Goal: Check status: Check status

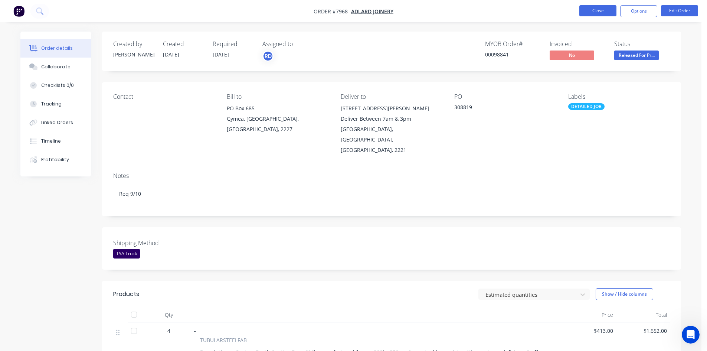
click at [606, 9] on button "Close" at bounding box center [597, 10] width 37 height 11
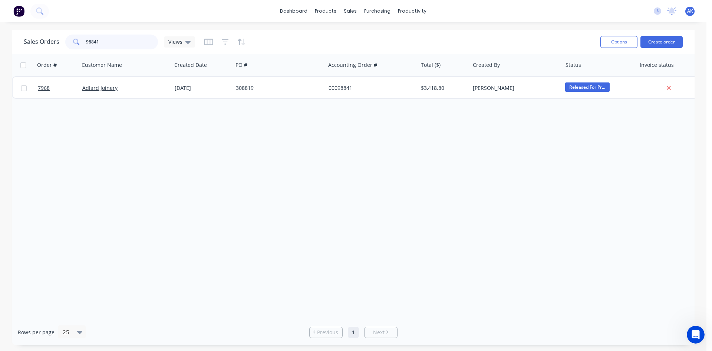
drag, startPoint x: 99, startPoint y: 45, endPoint x: 49, endPoint y: 47, distance: 50.1
click at [49, 47] on div "Sales Orders 98841 Views" at bounding box center [109, 41] width 171 height 15
drag, startPoint x: 104, startPoint y: 39, endPoint x: 88, endPoint y: 40, distance: 16.4
click at [88, 40] on input "98763" at bounding box center [122, 41] width 72 height 15
click at [88, 43] on input "999150" at bounding box center [122, 41] width 72 height 15
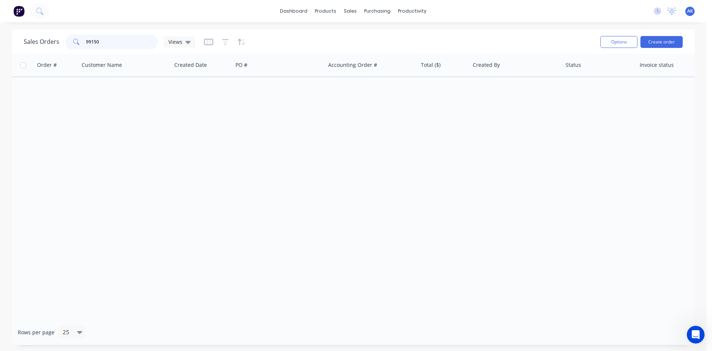
type input "99150"
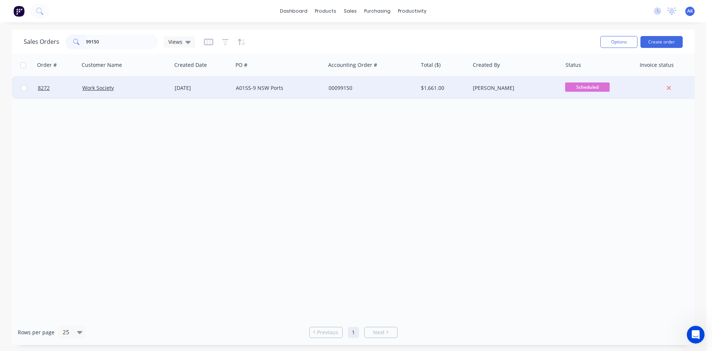
click at [191, 88] on div "[DATE]" at bounding box center [202, 87] width 55 height 7
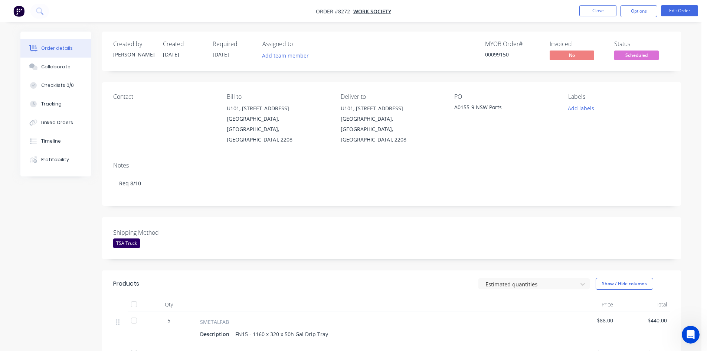
drag, startPoint x: 630, startPoint y: 60, endPoint x: 631, endPoint y: 55, distance: 5.3
click at [630, 60] on button "Scheduled" at bounding box center [636, 55] width 45 height 11
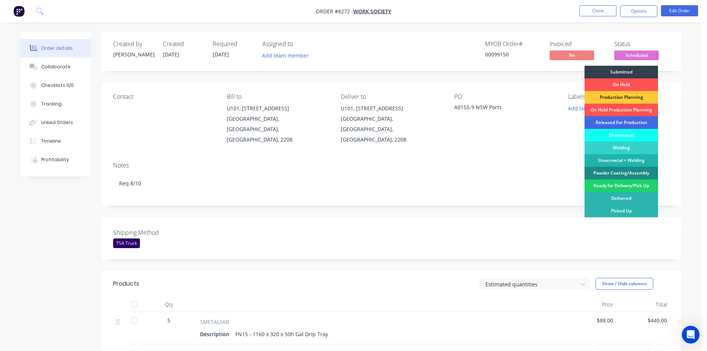
click at [630, 119] on div "Released For Production" at bounding box center [620, 122] width 73 height 13
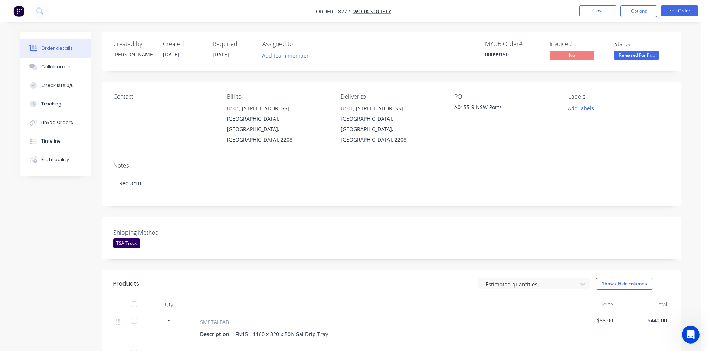
click at [595, 4] on nav "Order #8272 - Work Society Close Options Edit Order" at bounding box center [353, 11] width 707 height 22
click at [594, 9] on button "Close" at bounding box center [597, 10] width 37 height 11
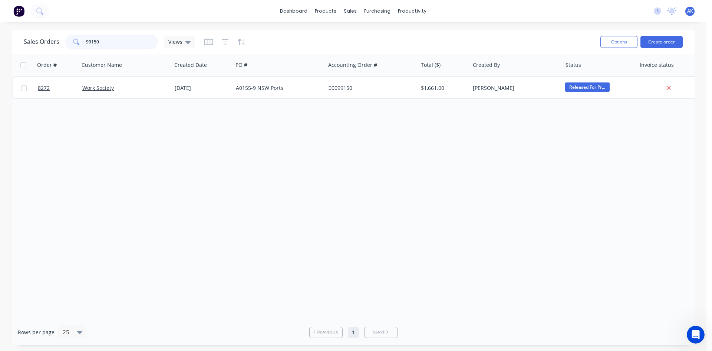
drag, startPoint x: 103, startPoint y: 42, endPoint x: 87, endPoint y: 44, distance: 16.5
click at [87, 44] on input "99150" at bounding box center [122, 41] width 72 height 15
drag, startPoint x: 94, startPoint y: 41, endPoint x: 100, endPoint y: 41, distance: 5.9
click at [100, 41] on input "98841" at bounding box center [122, 41] width 72 height 15
click at [97, 41] on input "98814" at bounding box center [122, 41] width 72 height 15
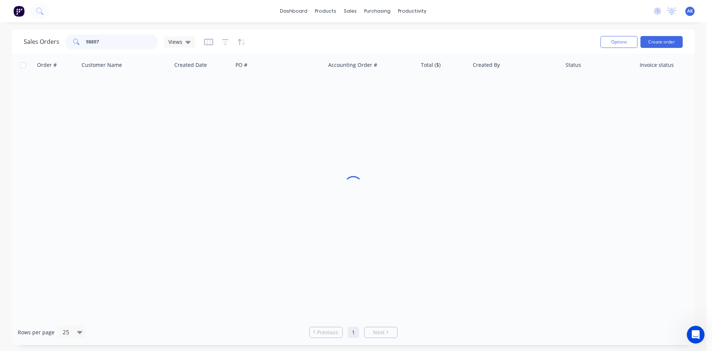
type input "98897"
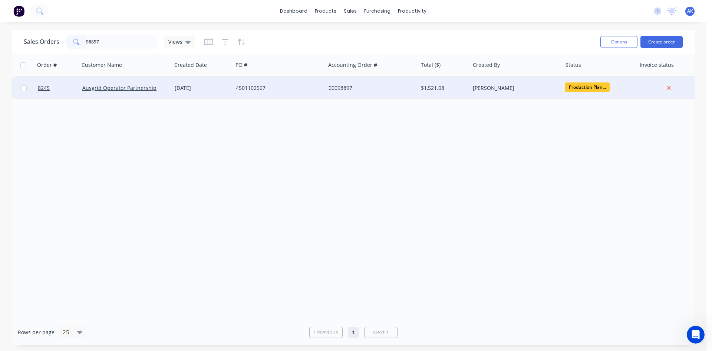
click at [199, 84] on div "[DATE]" at bounding box center [202, 88] width 61 height 22
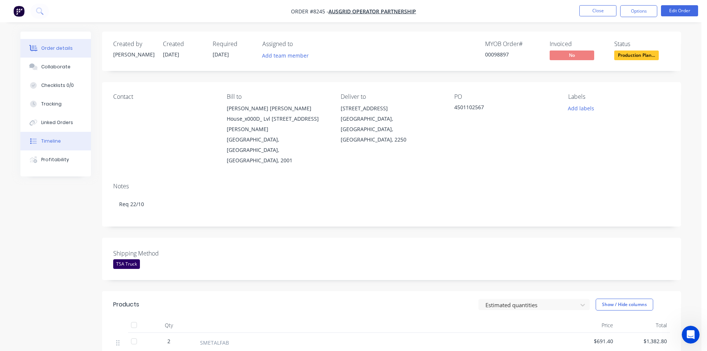
click at [62, 141] on button "Timeline" at bounding box center [55, 141] width 70 height 19
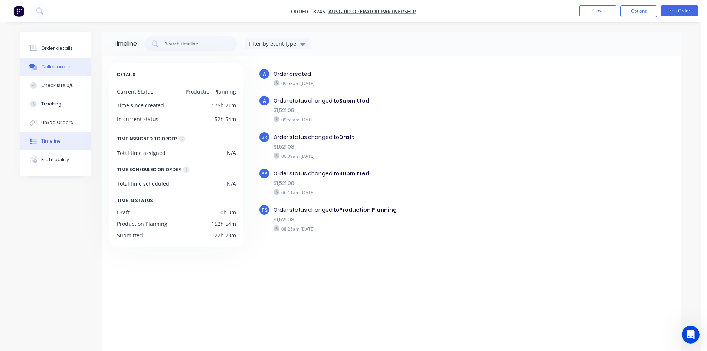
click at [60, 66] on div "Collaborate" at bounding box center [55, 66] width 29 height 7
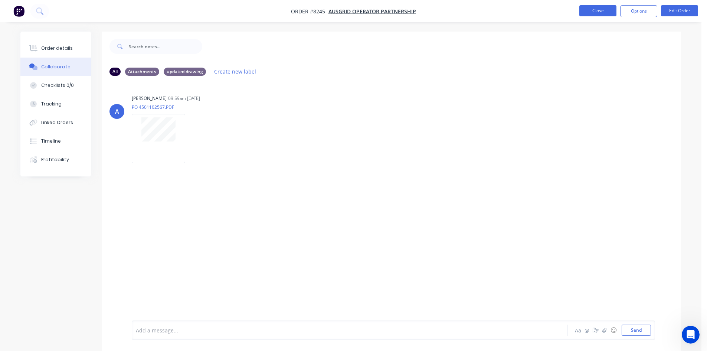
click at [599, 14] on button "Close" at bounding box center [597, 10] width 37 height 11
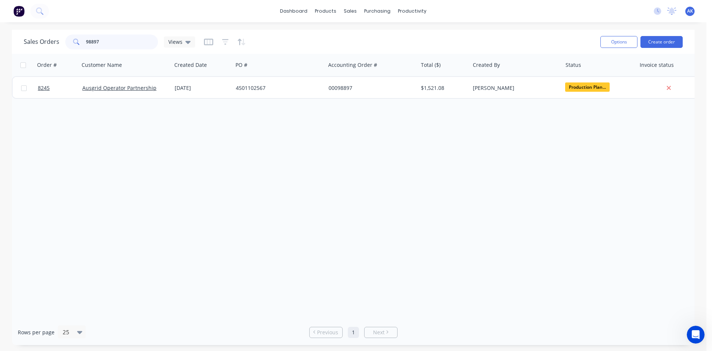
drag, startPoint x: 107, startPoint y: 43, endPoint x: 0, endPoint y: 54, distance: 107.8
click at [0, 54] on div "Sales Orders 98897 Views Options Create order Order # Customer Name Created Dat…" at bounding box center [353, 187] width 707 height 315
type input "99090"
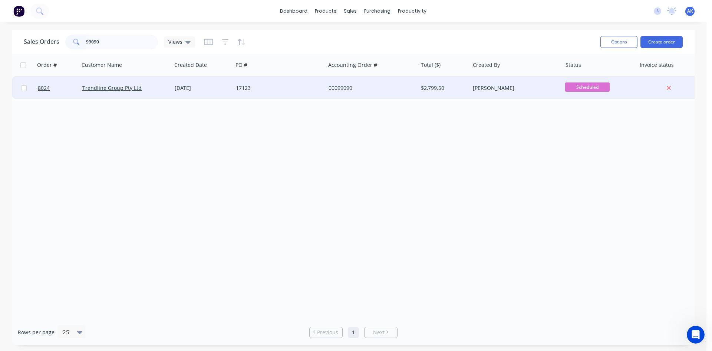
click at [209, 87] on div "[DATE]" at bounding box center [202, 87] width 55 height 7
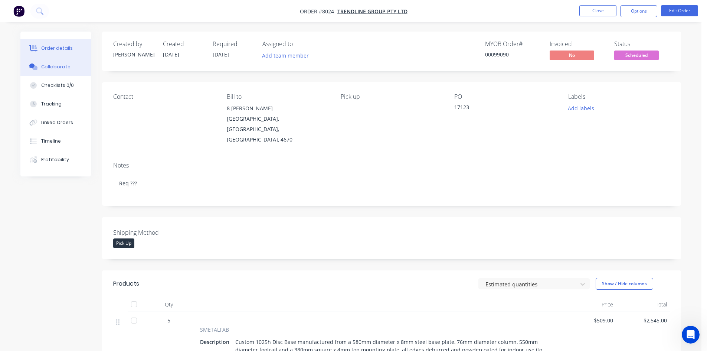
click at [53, 64] on div "Collaborate" at bounding box center [55, 66] width 29 height 7
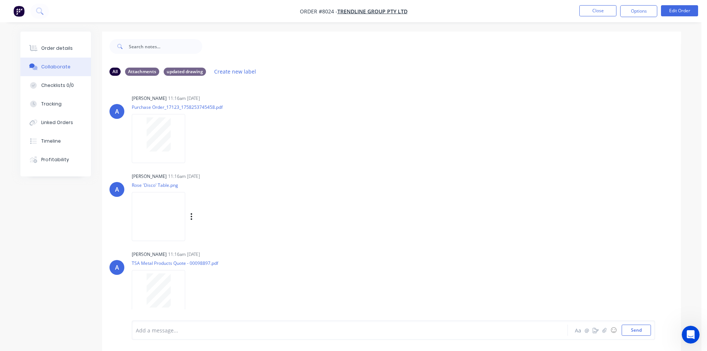
click at [162, 214] on img at bounding box center [158, 216] width 53 height 49
